Goal: Go to known website: Go to known website

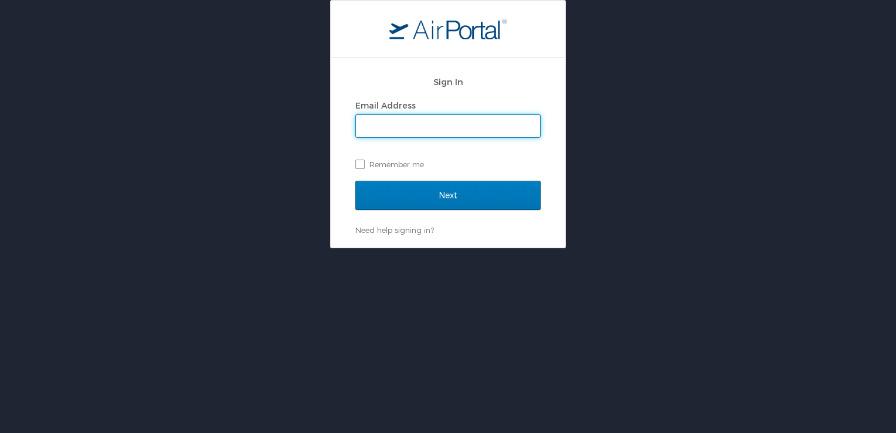
click at [395, 134] on input "Email Address" at bounding box center [448, 126] width 184 height 22
type input "[EMAIL_ADDRESS][PERSON_NAME][DOMAIN_NAME]"
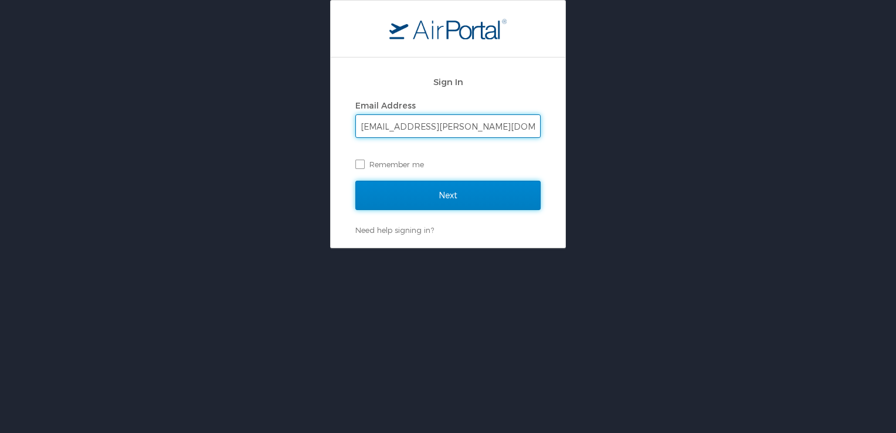
click at [415, 187] on input "Next" at bounding box center [448, 195] width 185 height 29
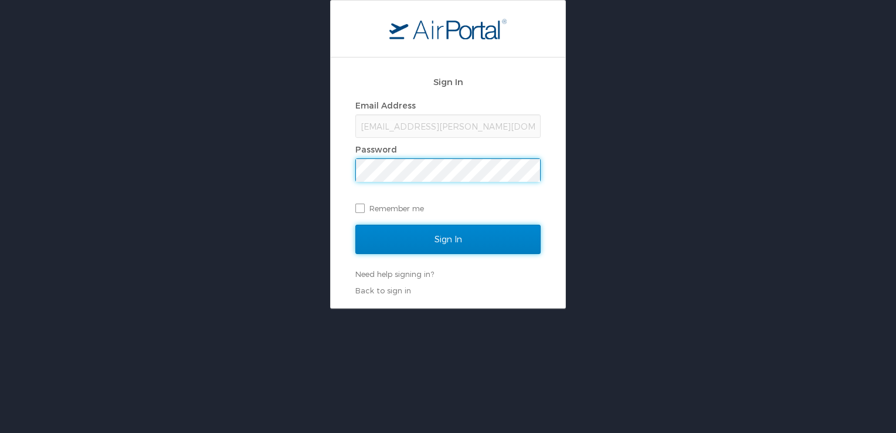
click at [441, 225] on input "Sign In" at bounding box center [448, 239] width 185 height 29
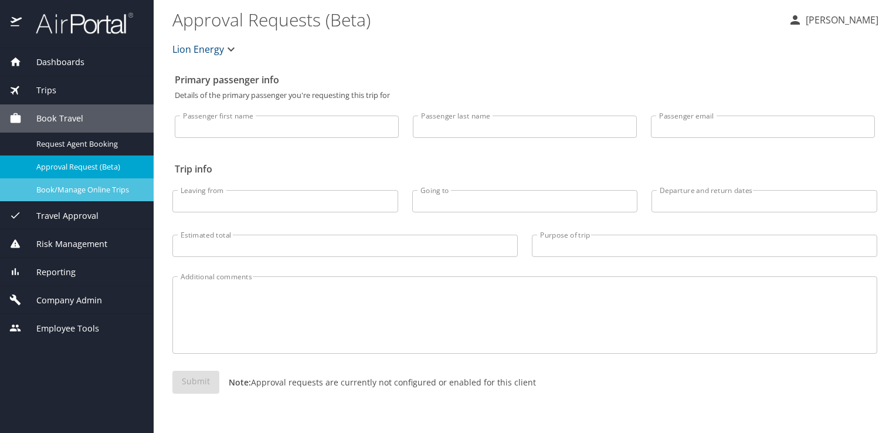
click at [52, 196] on div "Book/Manage Online Trips" at bounding box center [76, 189] width 135 height 13
